Goal: Navigation & Orientation: Find specific page/section

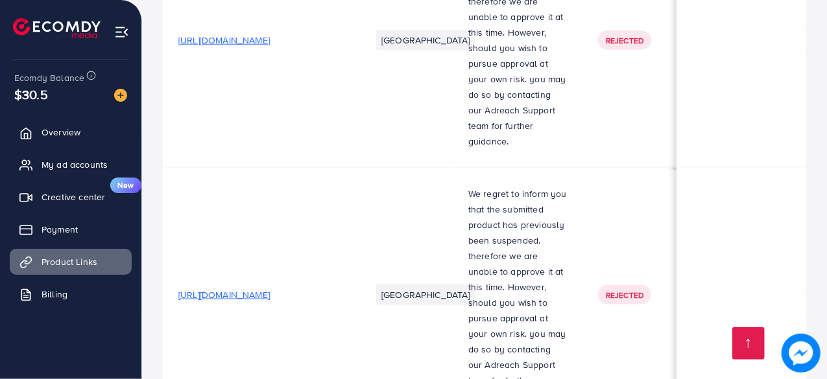
scroll to position [0, 448]
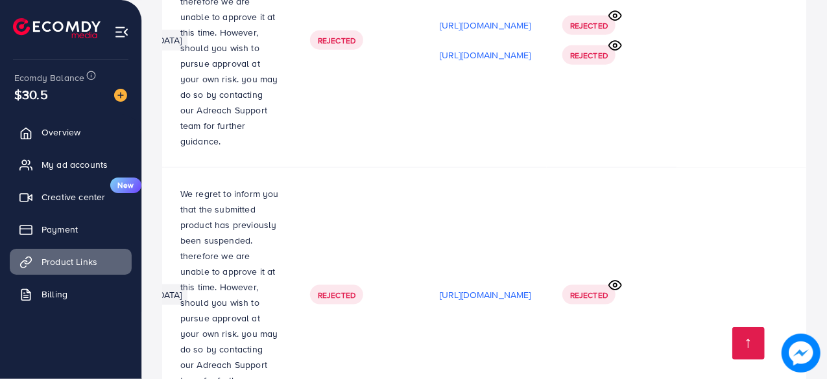
scroll to position [0, 448]
